Goal: Navigation & Orientation: Go to known website

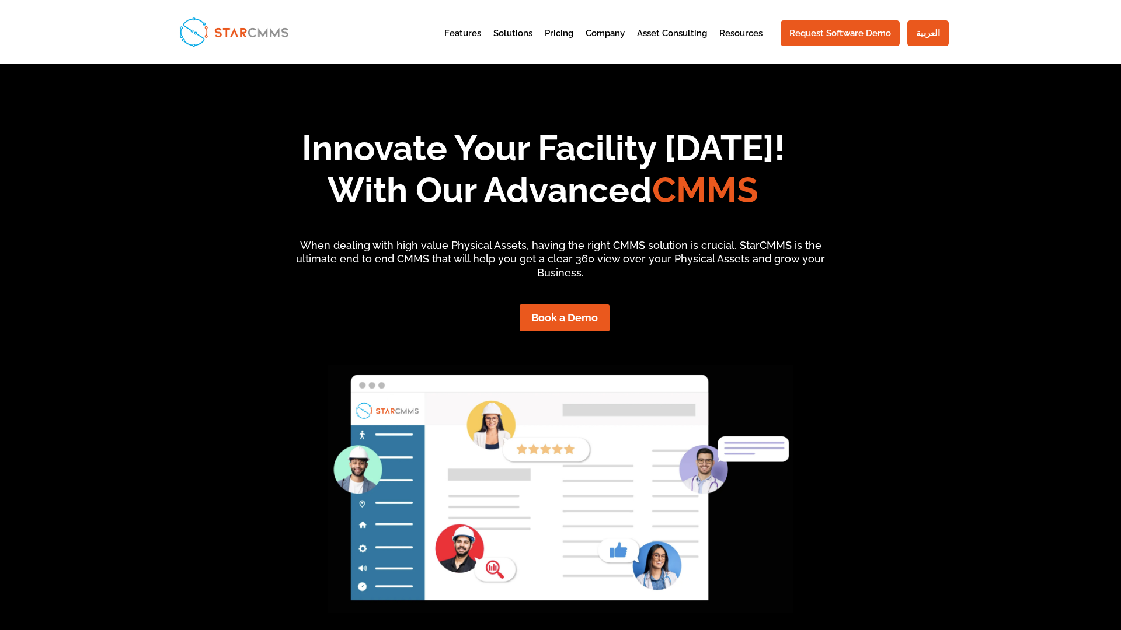
scroll to position [99, 264]
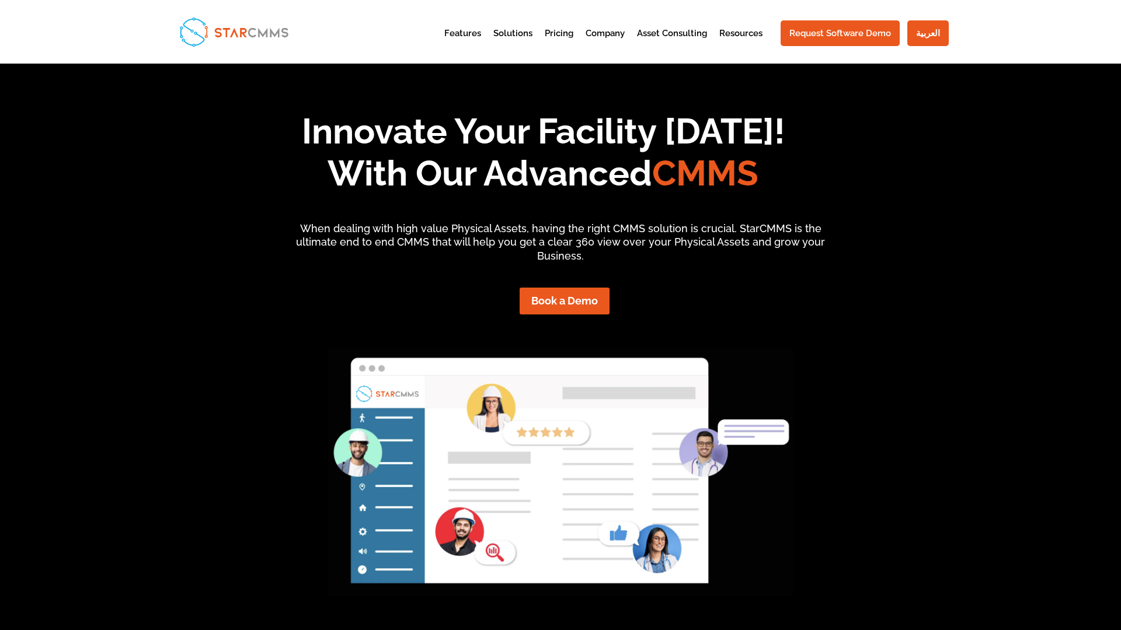
scroll to position [99, 264]
